Goal: Obtain resource: Download file/media

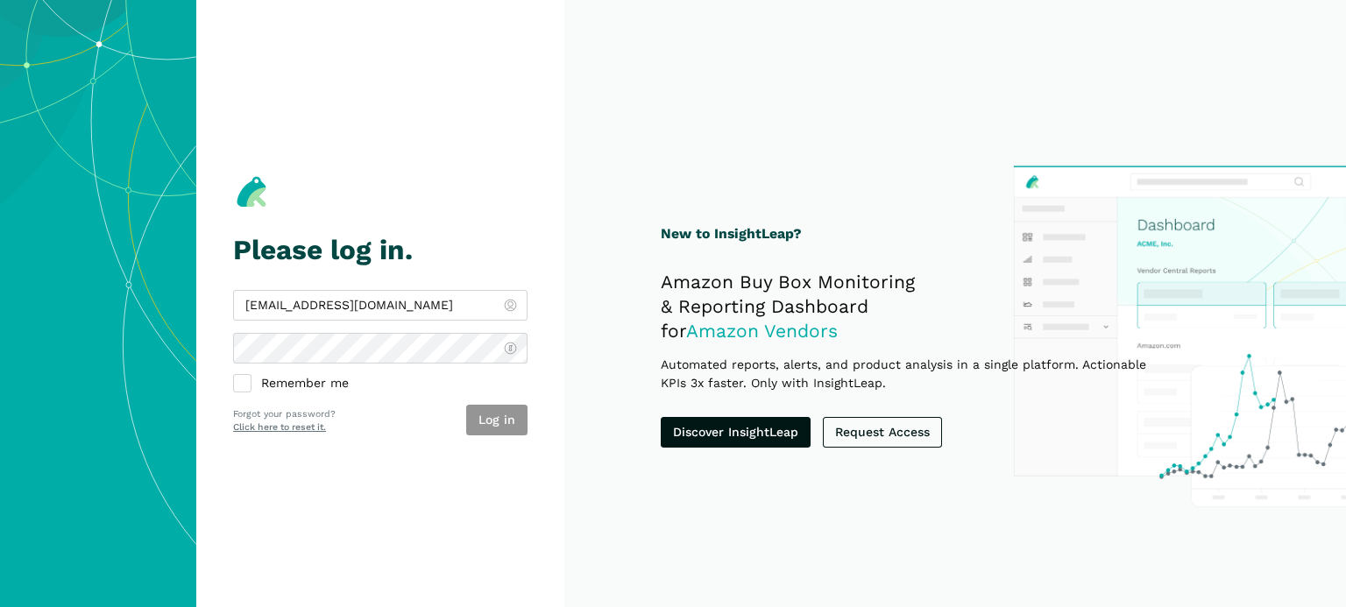
type input "[EMAIL_ADDRESS][DOMAIN_NAME]"
click at [496, 423] on button "Log in" at bounding box center [496, 420] width 61 height 31
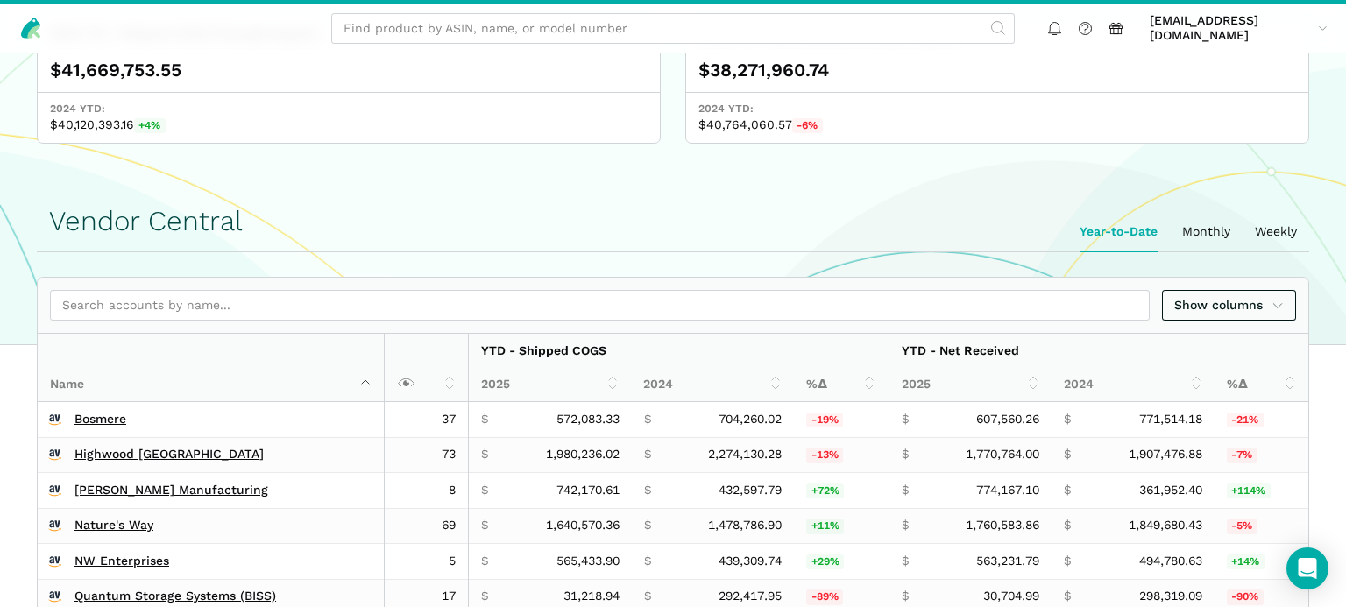
scroll to position [370, 0]
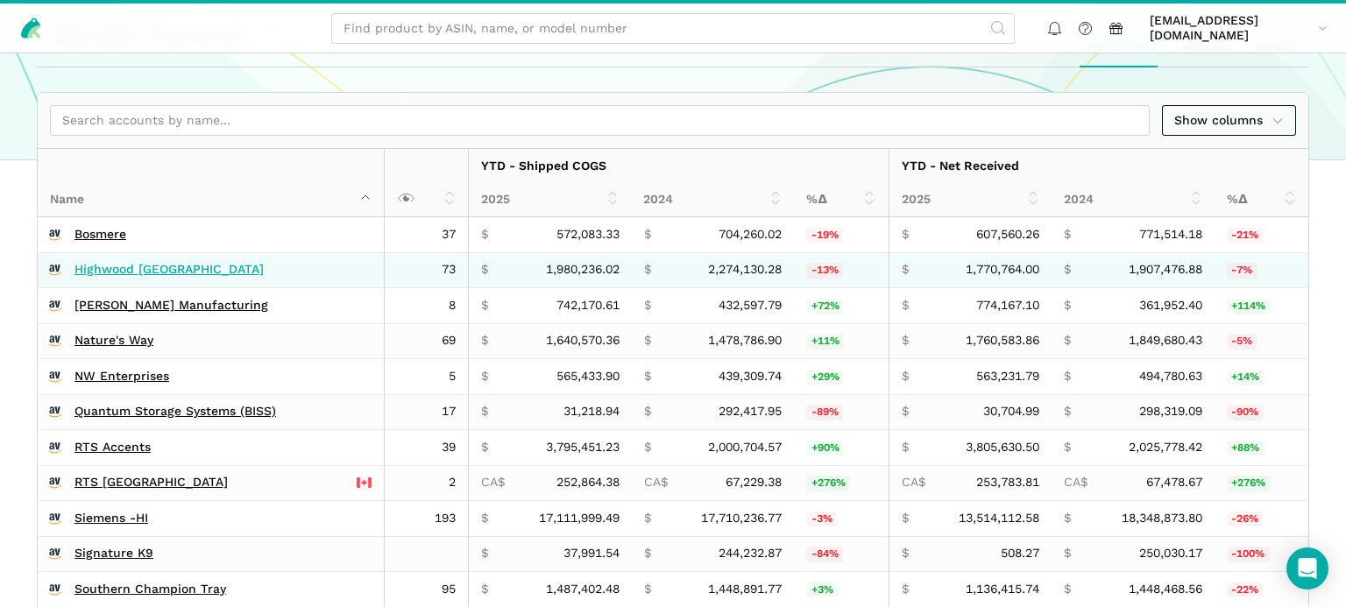
click at [156, 266] on link "Highwood USA" at bounding box center [169, 270] width 189 height 16
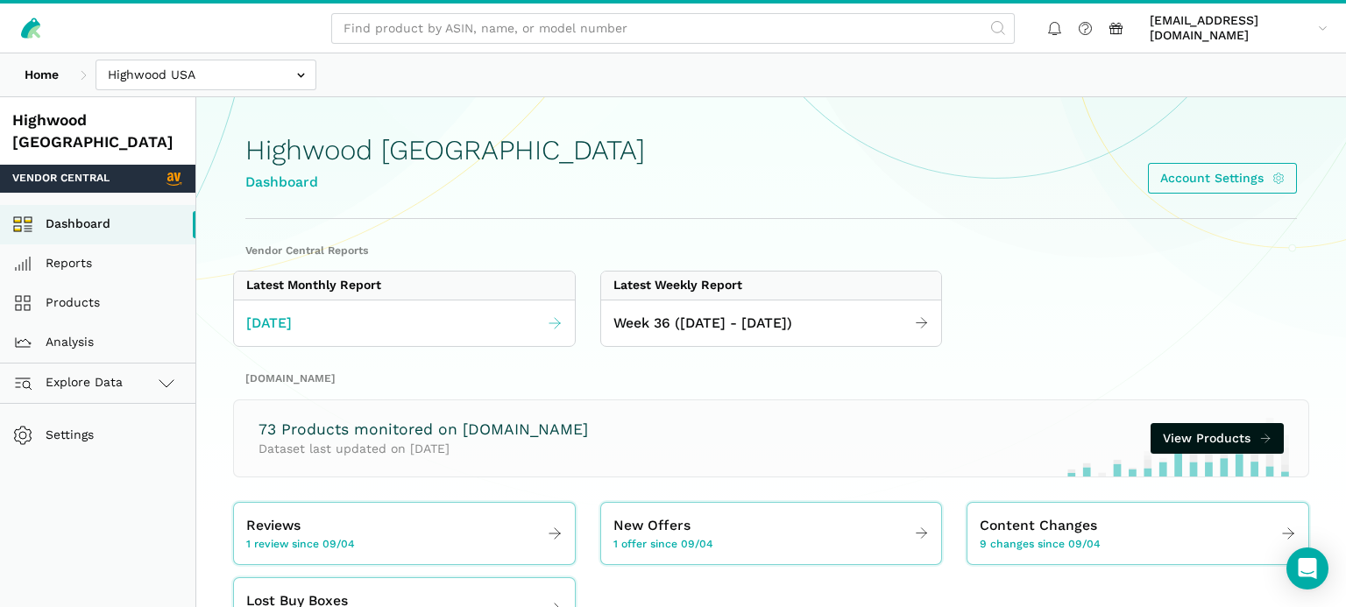
click at [349, 333] on link "[DATE]" at bounding box center [404, 324] width 341 height 34
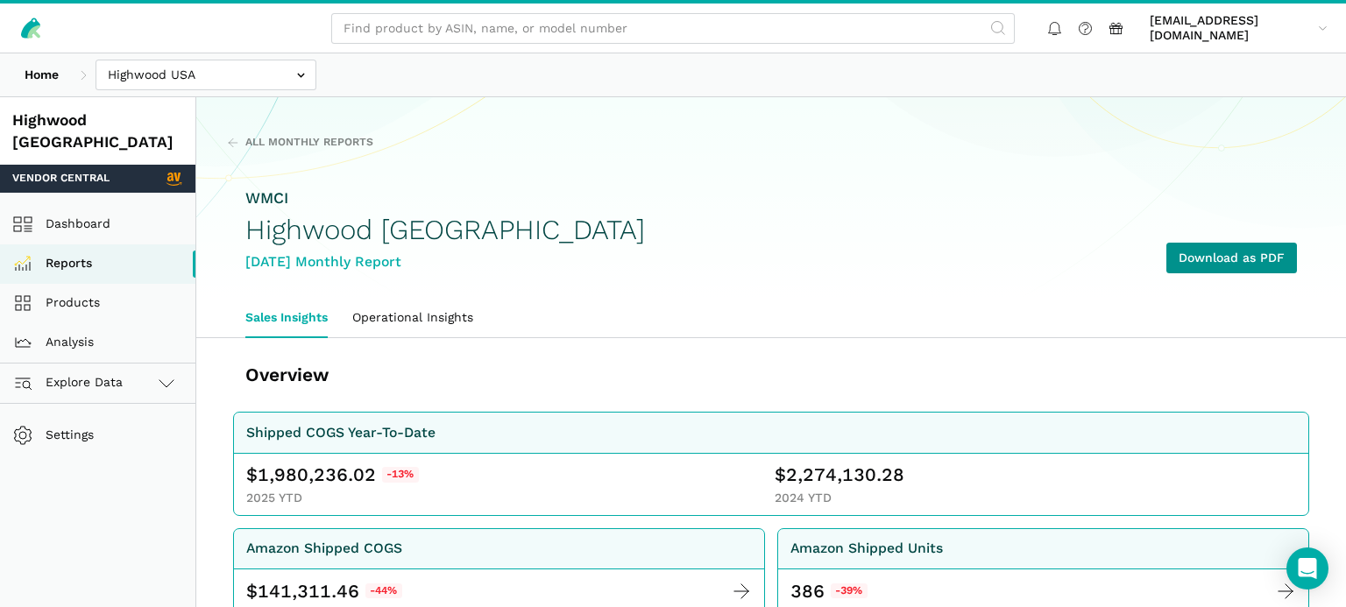
click at [1246, 244] on link "Download as PDF" at bounding box center [1232, 258] width 131 height 31
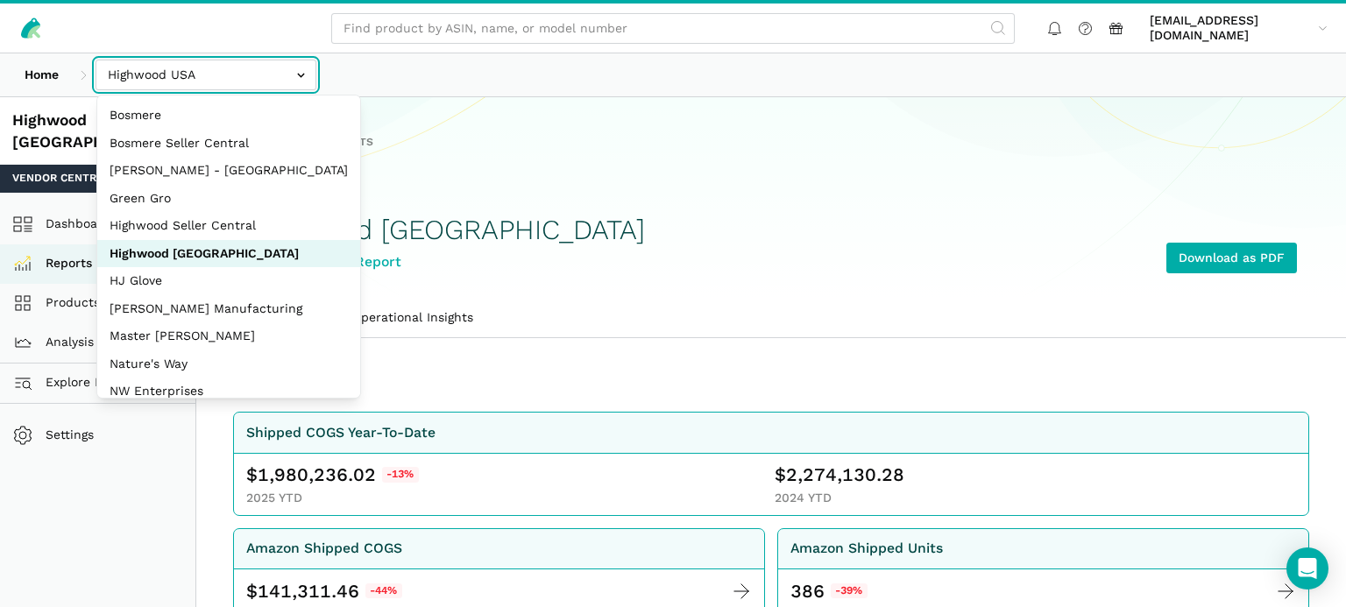
click at [301, 79] on input "text" at bounding box center [206, 75] width 221 height 31
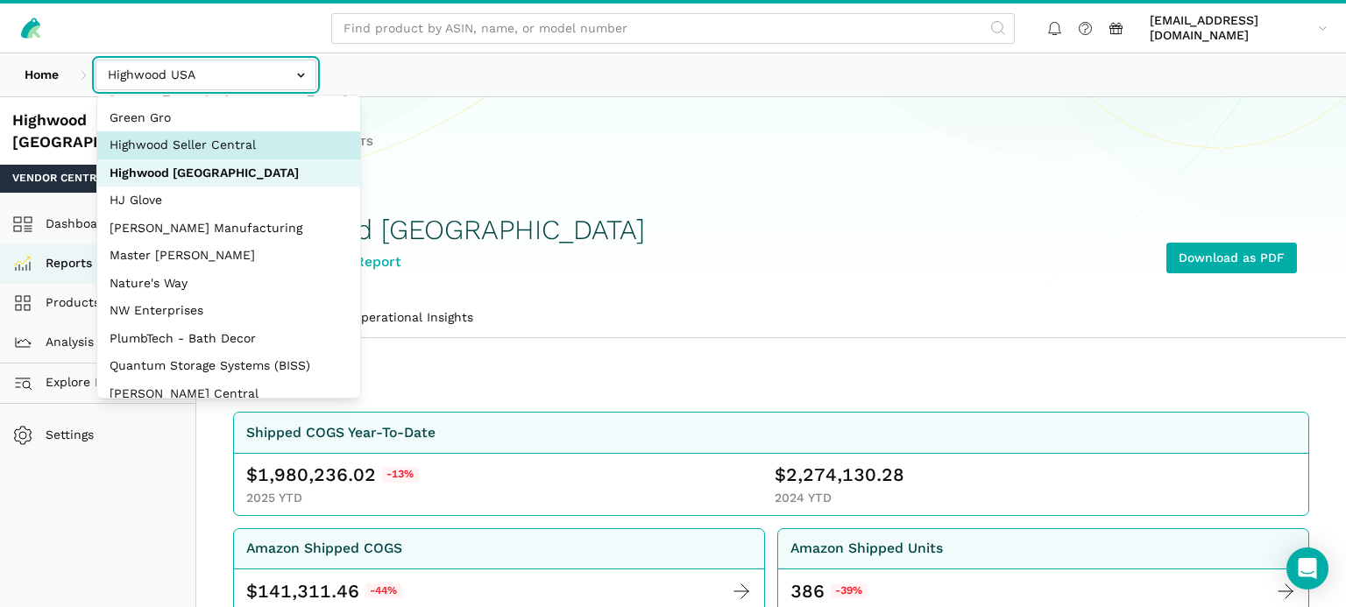
scroll to position [84, 0]
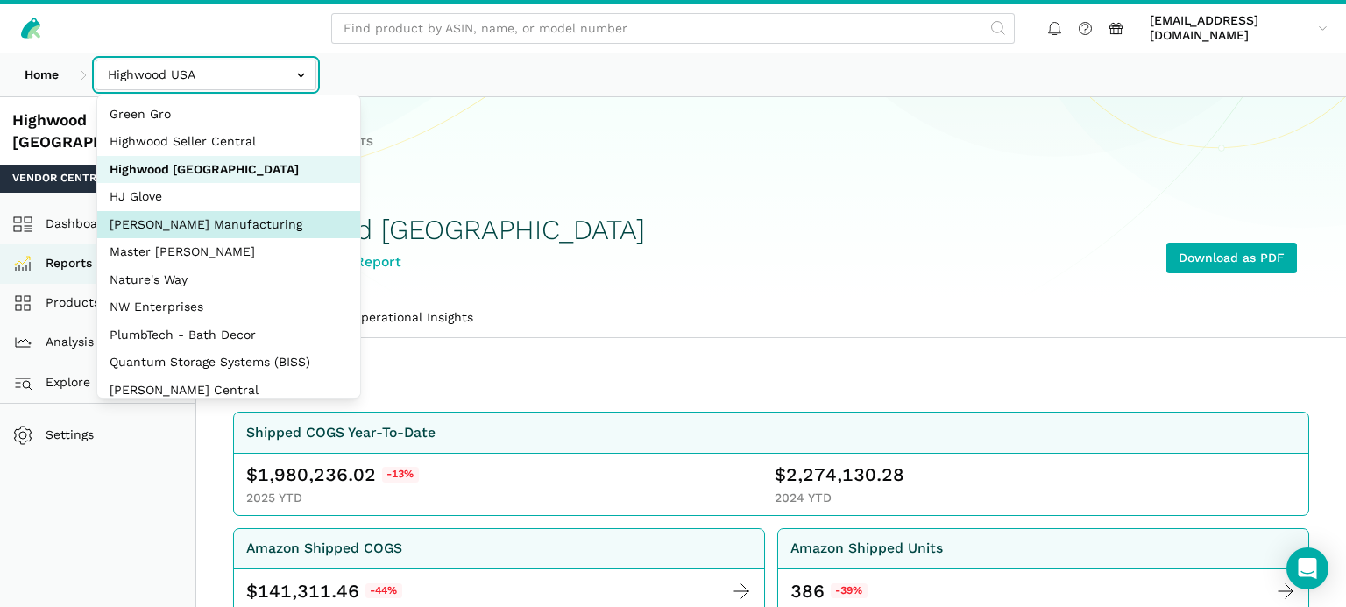
select select "edgvjSCTrEyZzyEBhBMrjuCR"
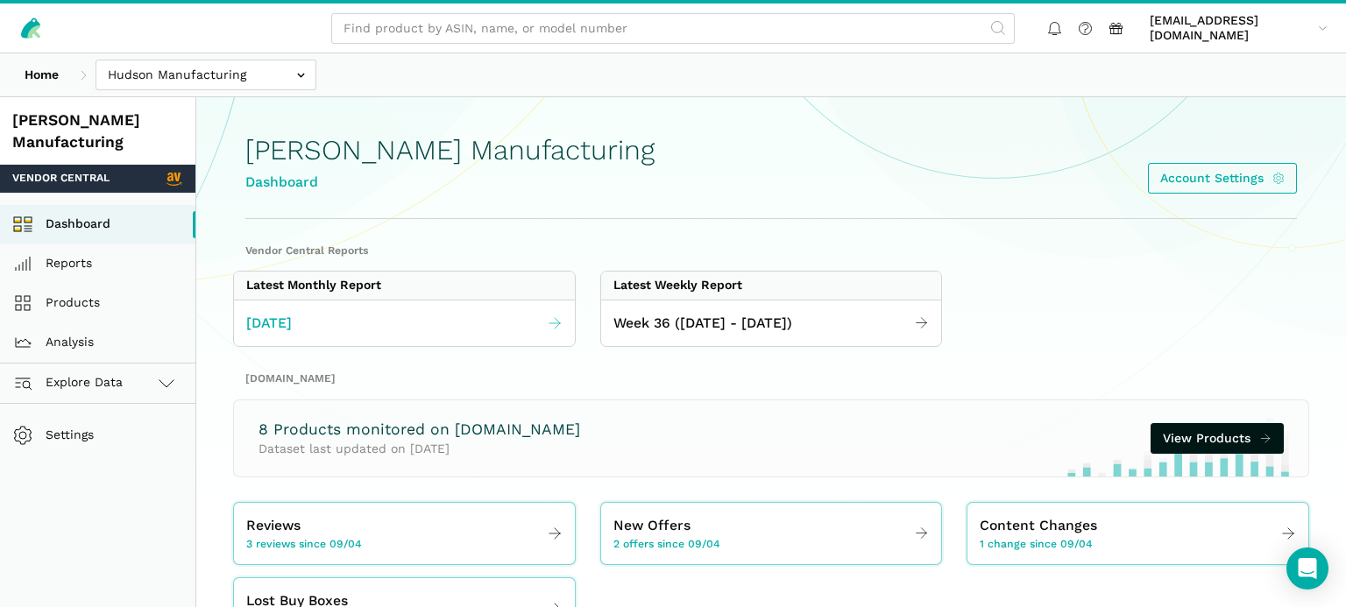
click at [366, 335] on link "[DATE]" at bounding box center [404, 324] width 341 height 34
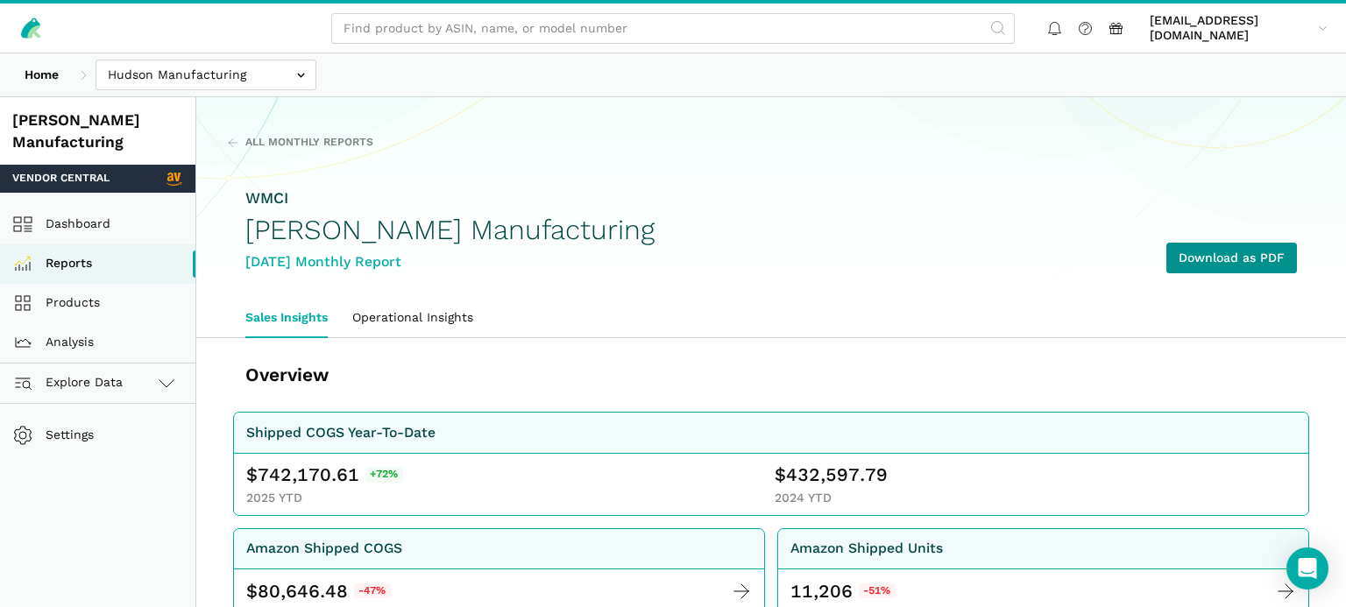
click at [1236, 251] on link "Download as PDF" at bounding box center [1232, 258] width 131 height 31
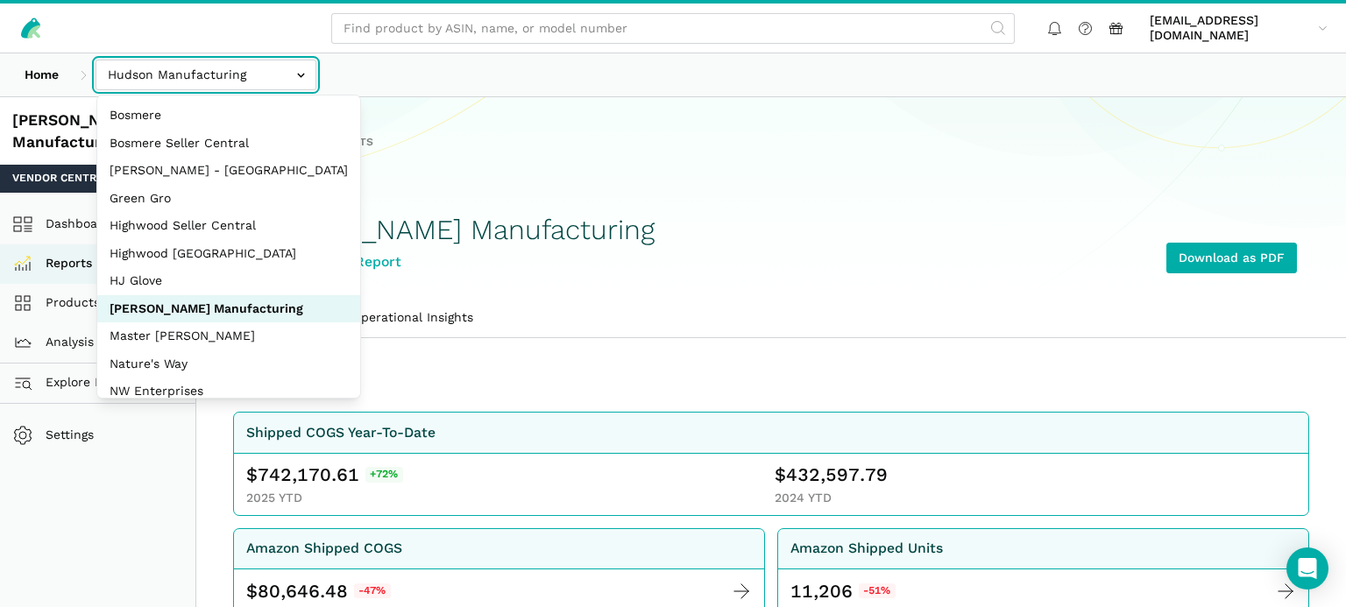
click at [300, 77] on input "text" at bounding box center [206, 75] width 221 height 31
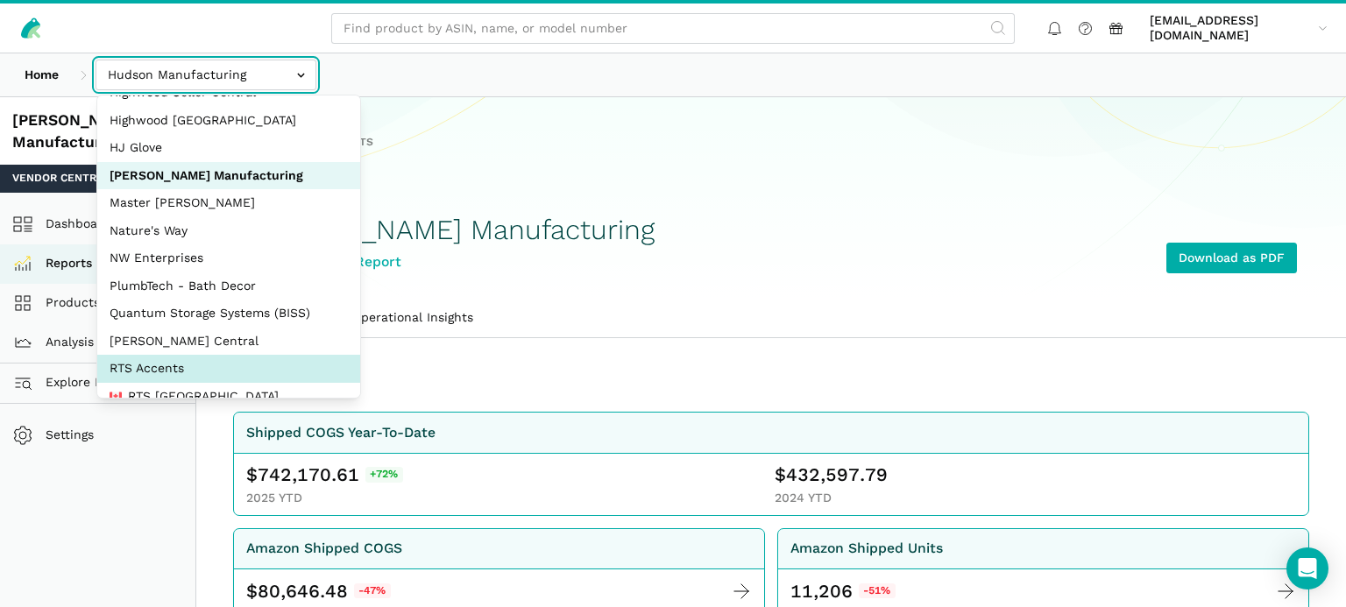
scroll to position [252, 0]
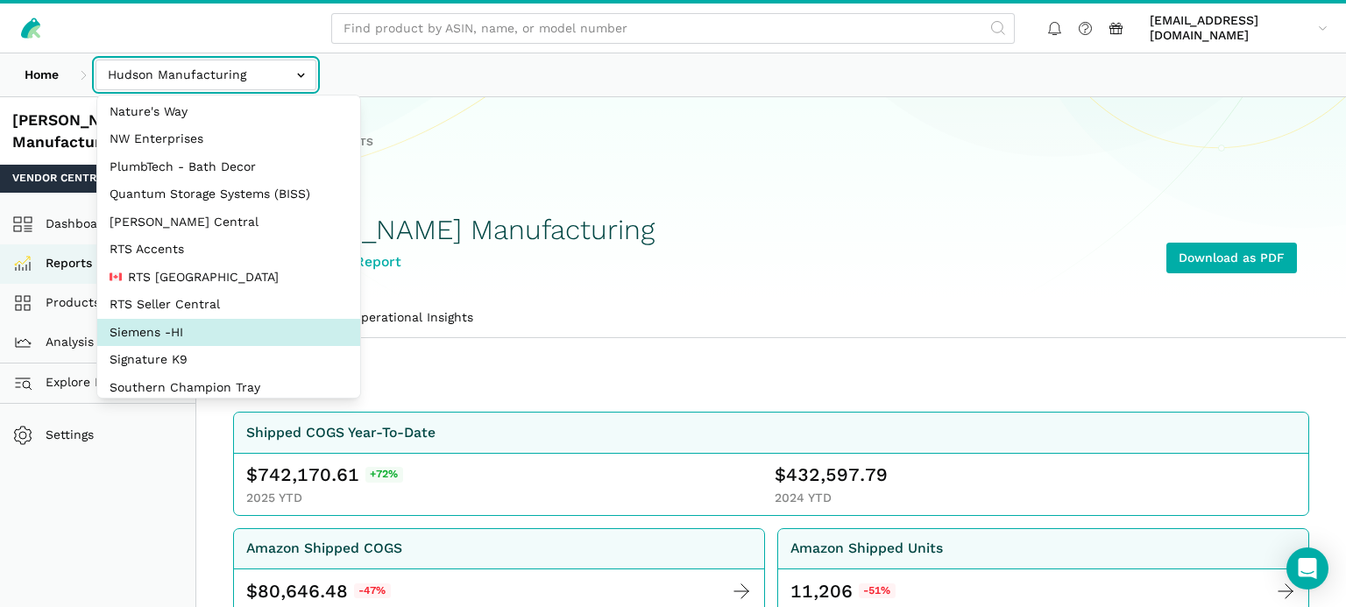
select select "aDDa4D2bScHmucdhFWw6Jf5i"
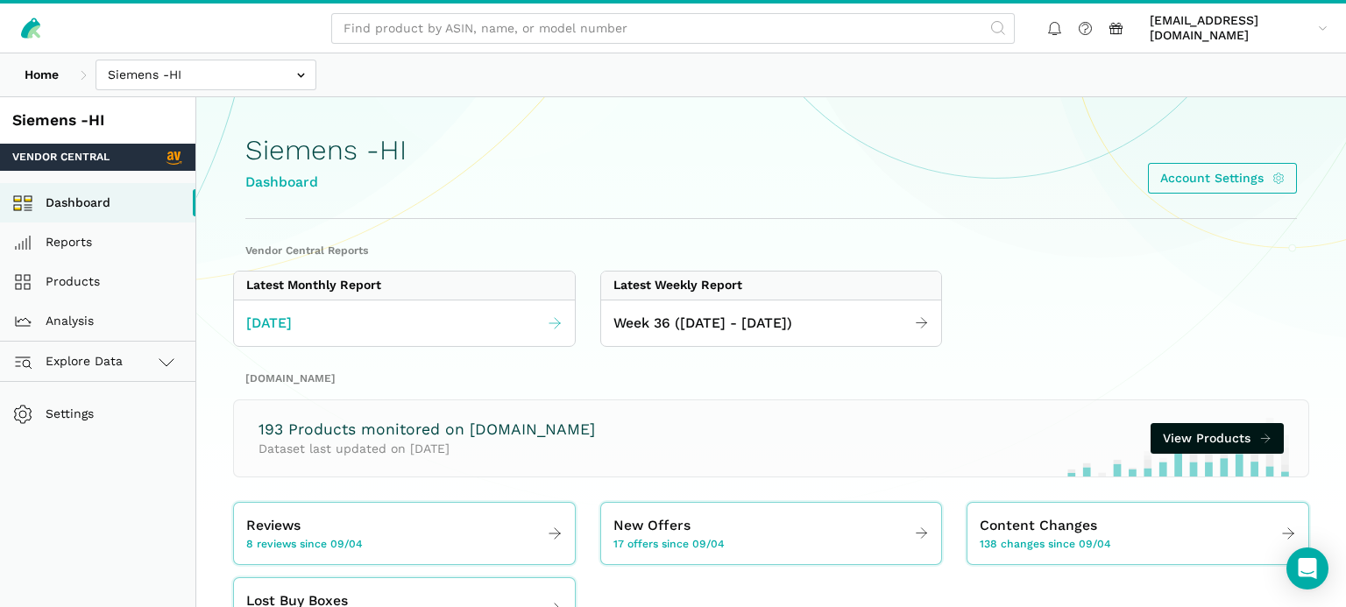
drag, startPoint x: 409, startPoint y: 330, endPoint x: 418, endPoint y: 330, distance: 8.8
click at [409, 331] on link "[DATE]" at bounding box center [404, 324] width 341 height 34
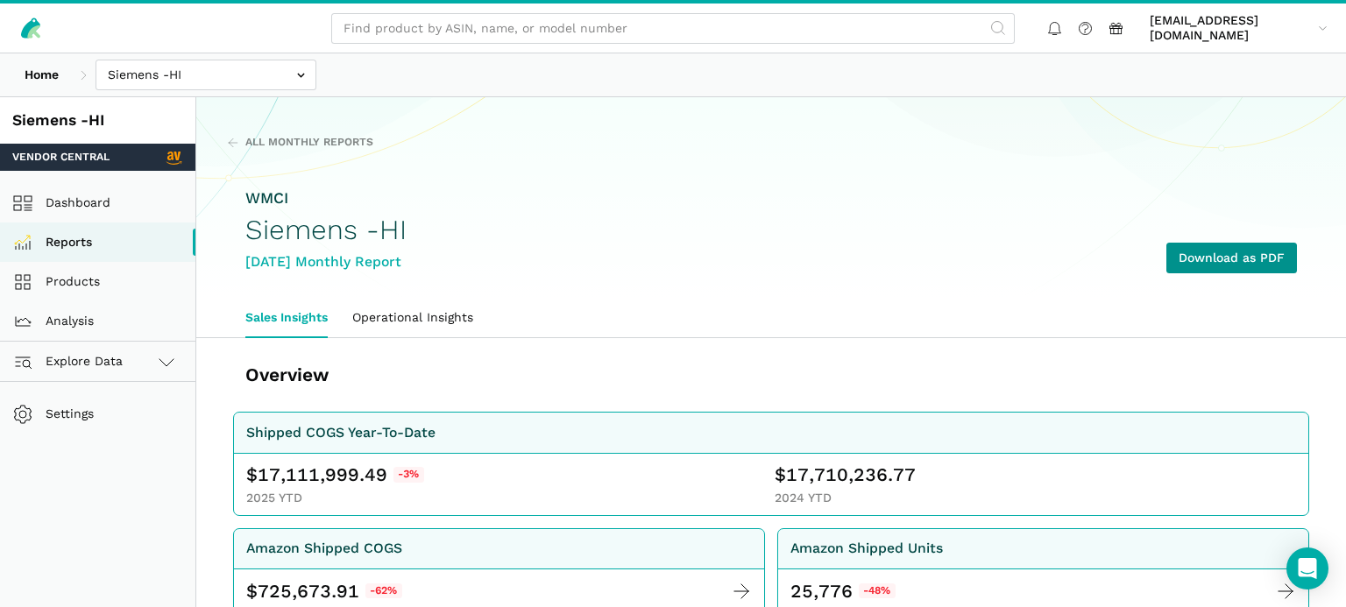
click at [1236, 257] on link "Download as PDF" at bounding box center [1232, 258] width 131 height 31
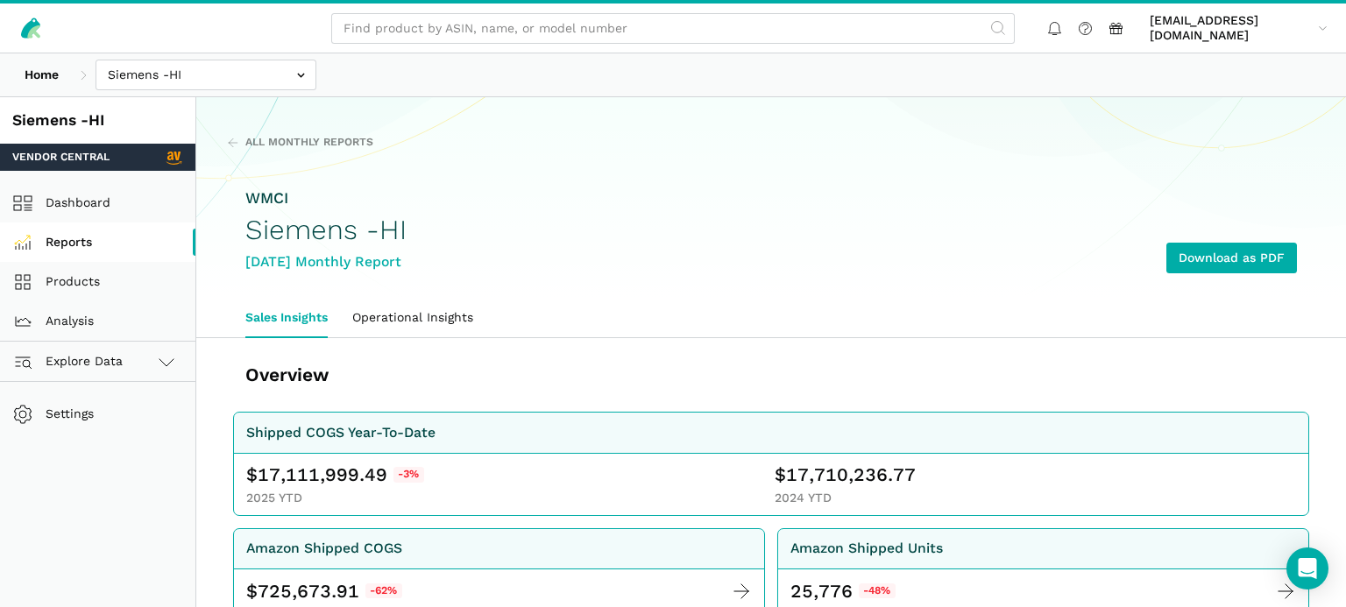
click at [139, 242] on link "Reports" at bounding box center [97, 242] width 195 height 39
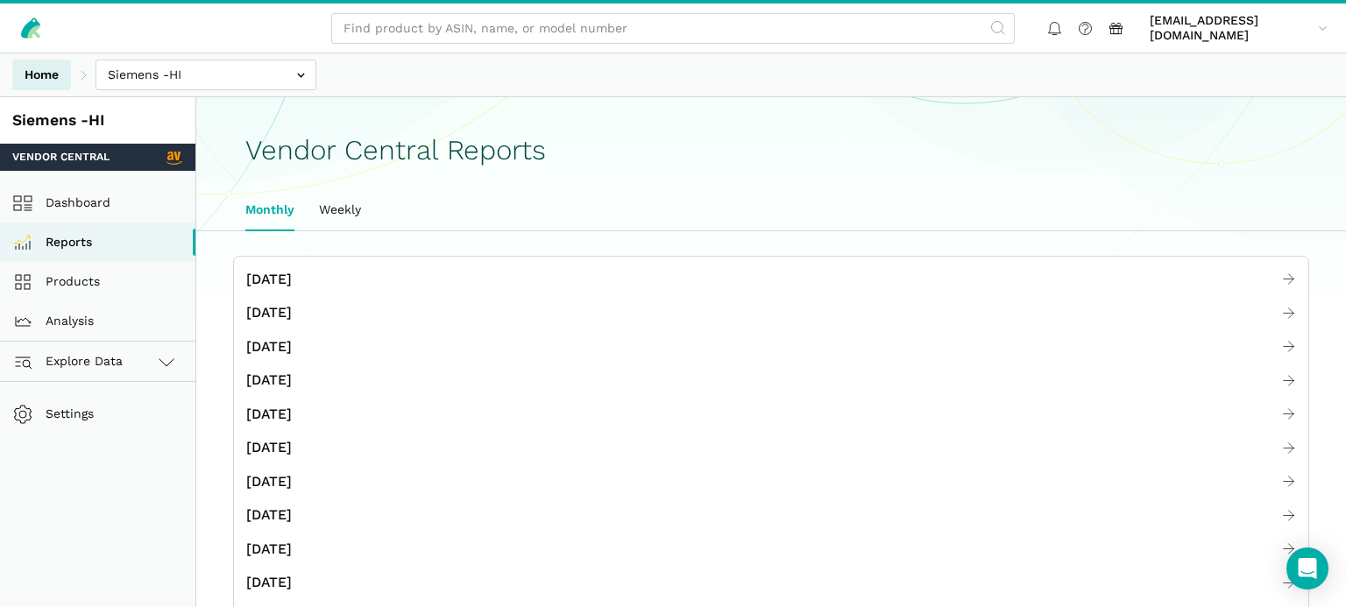
click at [35, 72] on link "Home" at bounding box center [41, 75] width 59 height 31
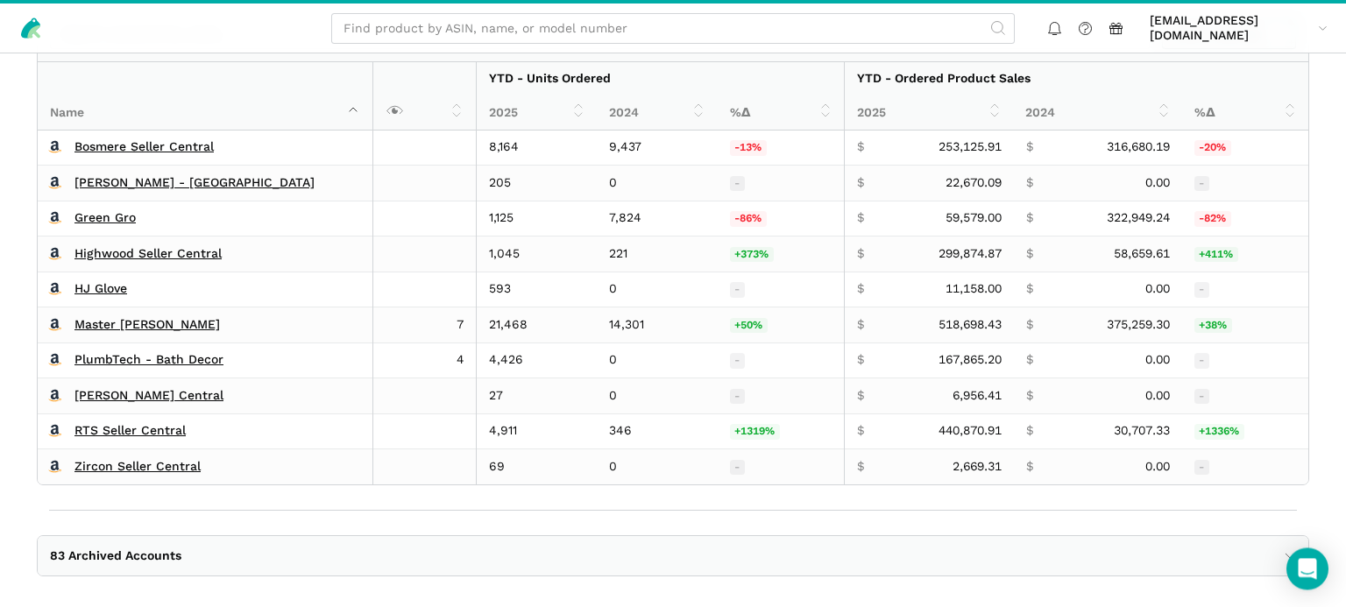
scroll to position [1168, 0]
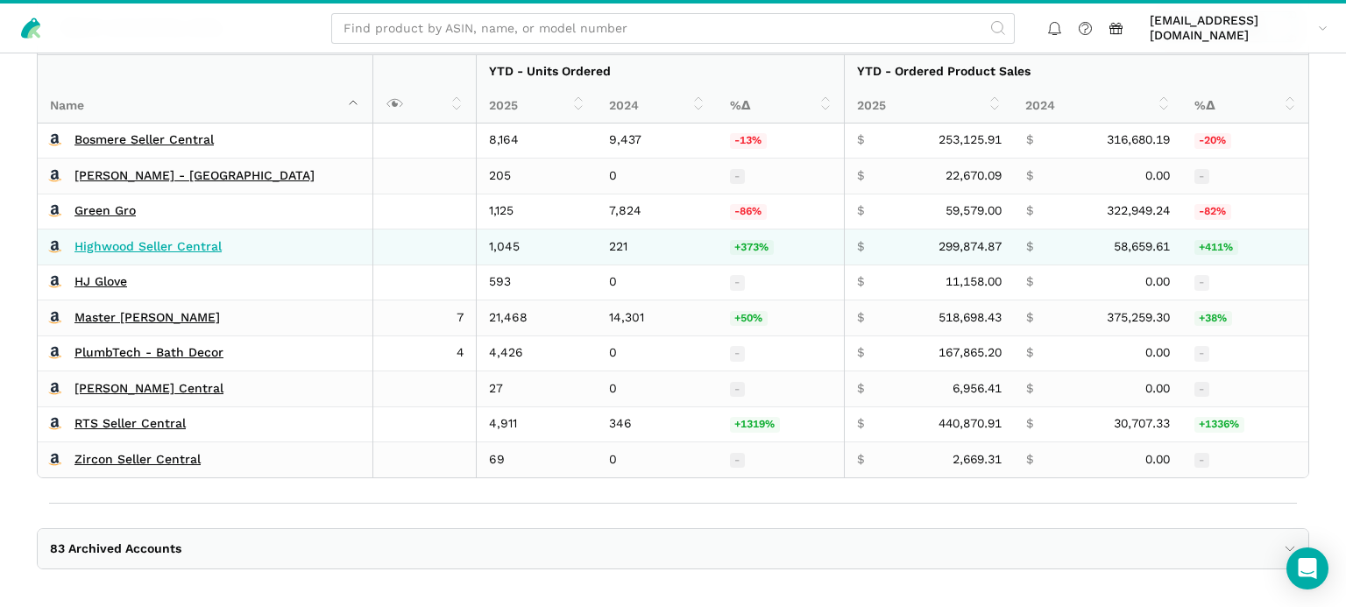
click at [128, 239] on link "Highwood Seller Central" at bounding box center [148, 247] width 147 height 16
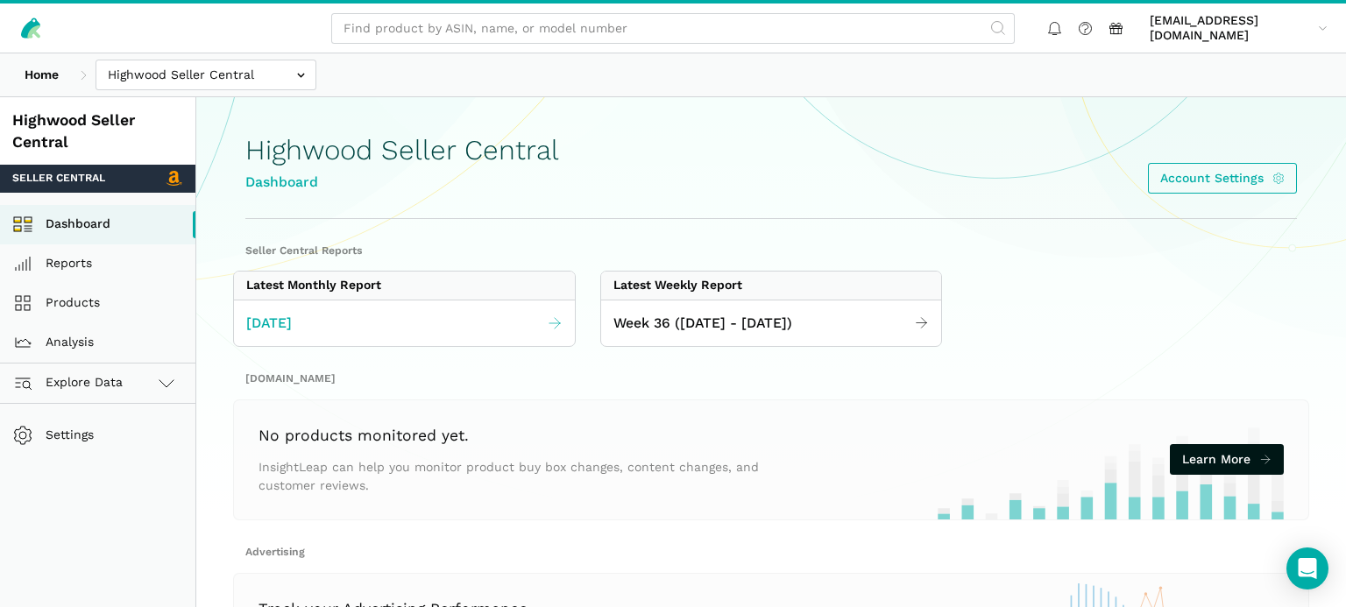
click at [282, 314] on span "[DATE]" at bounding box center [269, 324] width 46 height 22
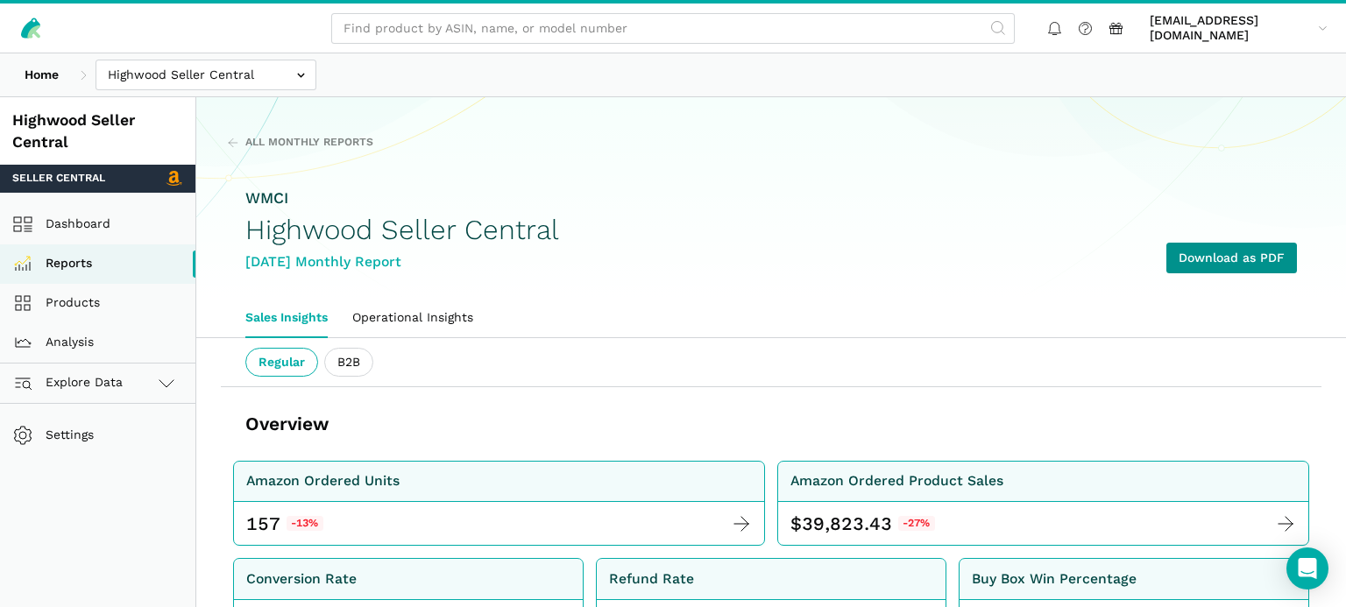
click at [1194, 258] on link "Download as PDF" at bounding box center [1232, 258] width 131 height 31
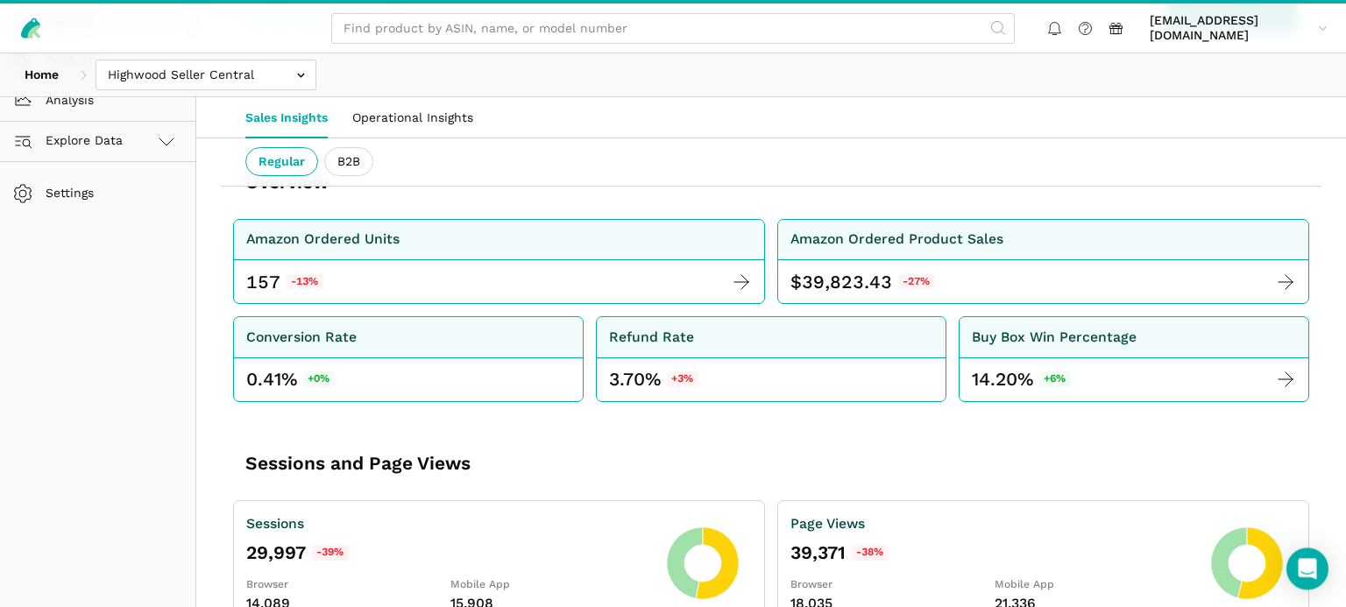
scroll to position [277, 0]
